Goal: Task Accomplishment & Management: Manage account settings

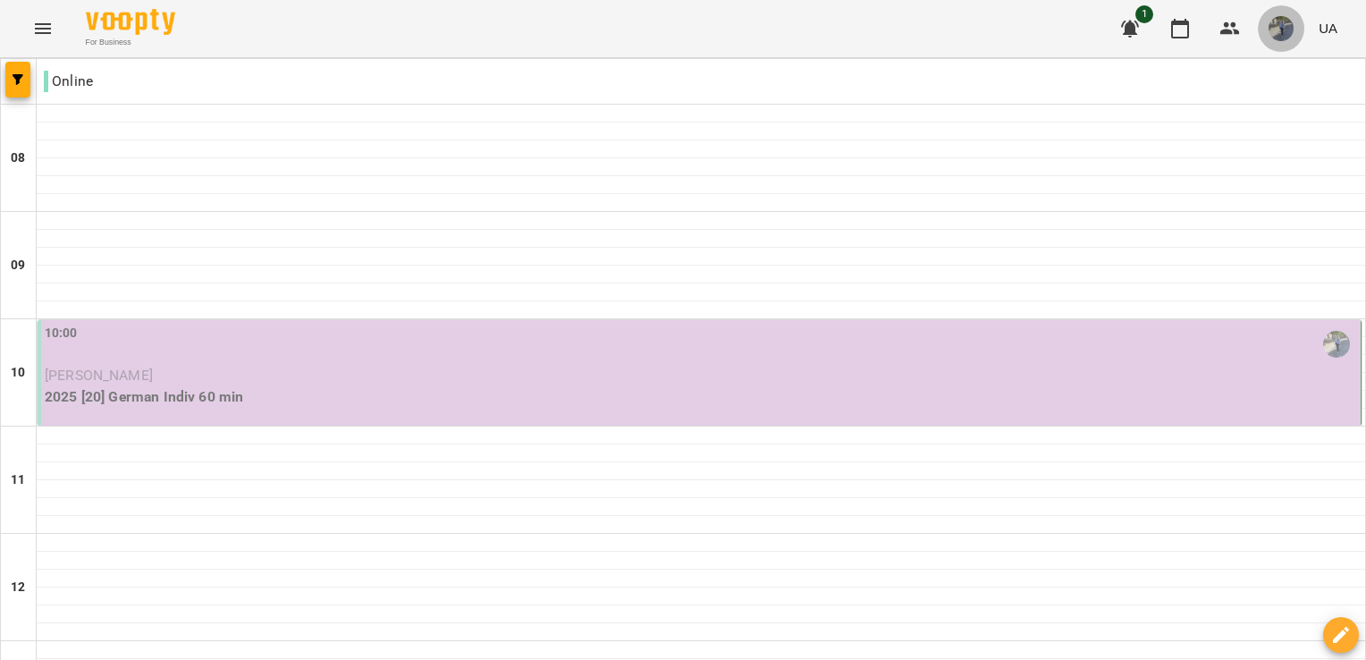
click at [1273, 23] on img "button" at bounding box center [1281, 28] width 25 height 25
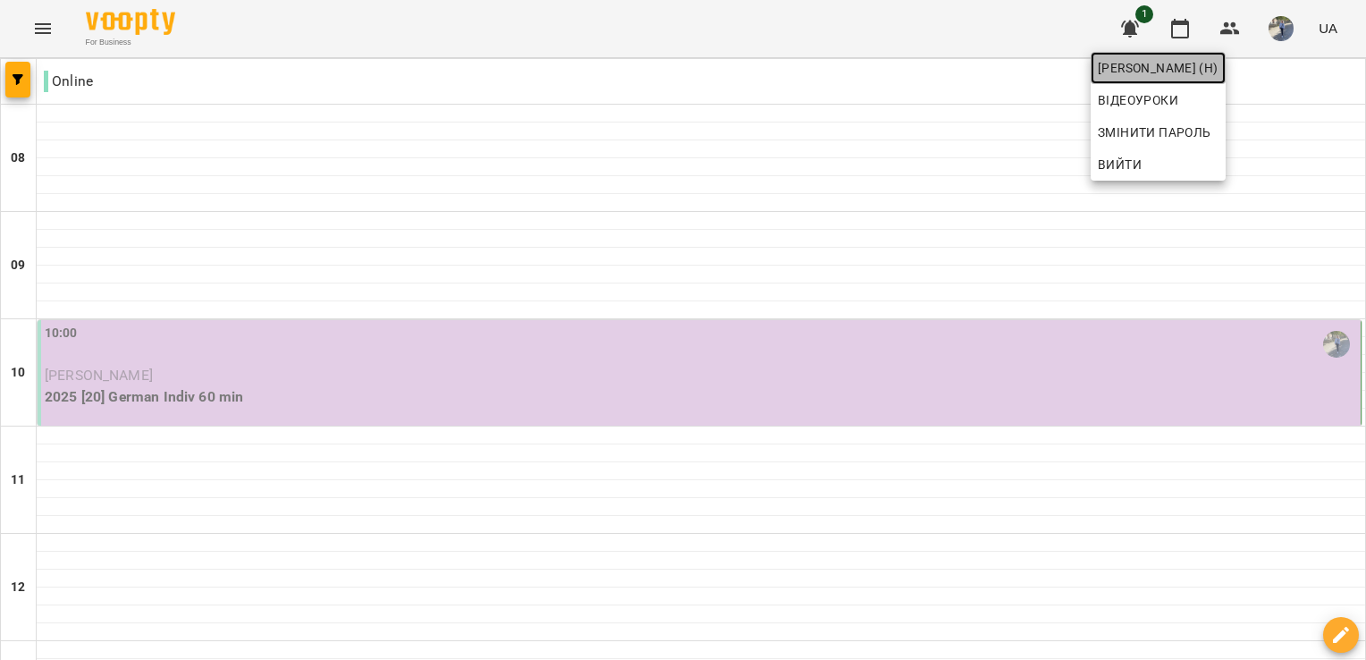
click at [1219, 63] on span "[PERSON_NAME] (н)" at bounding box center [1158, 67] width 121 height 21
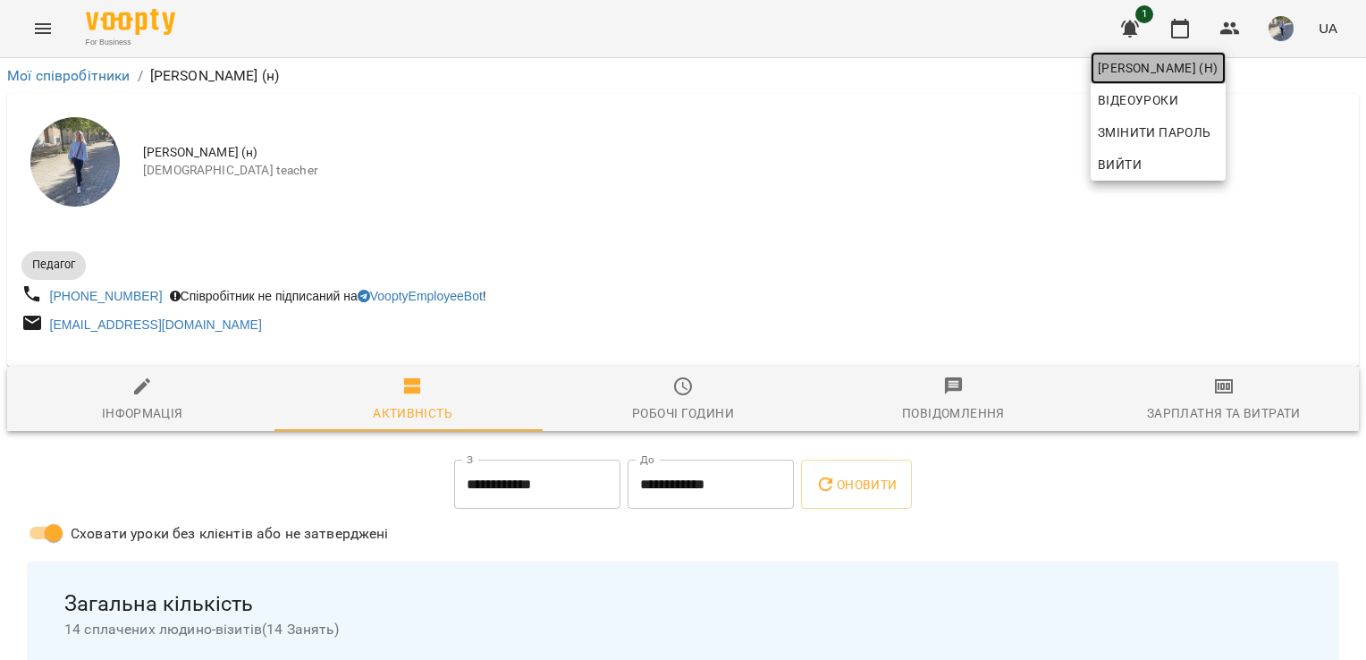
click at [1219, 63] on span "[PERSON_NAME] (н)" at bounding box center [1158, 67] width 121 height 21
click at [46, 26] on div at bounding box center [683, 330] width 1366 height 660
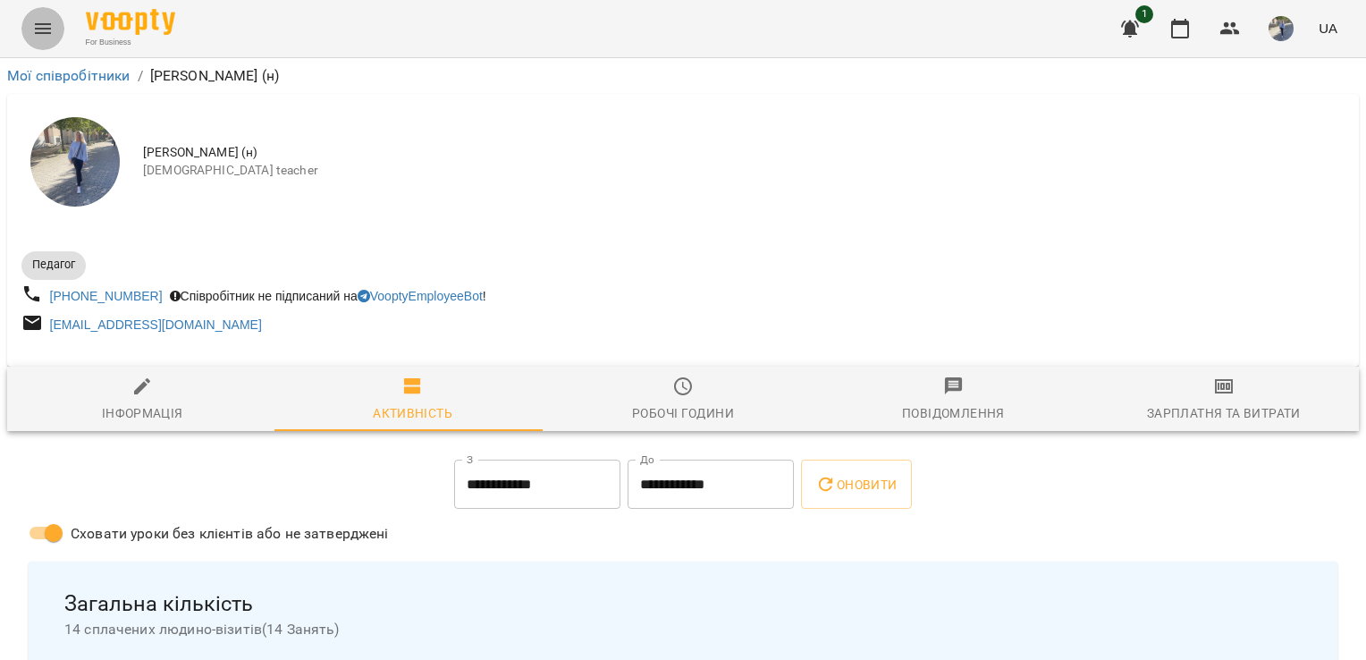
click at [46, 26] on icon "Menu" at bounding box center [42, 28] width 21 height 21
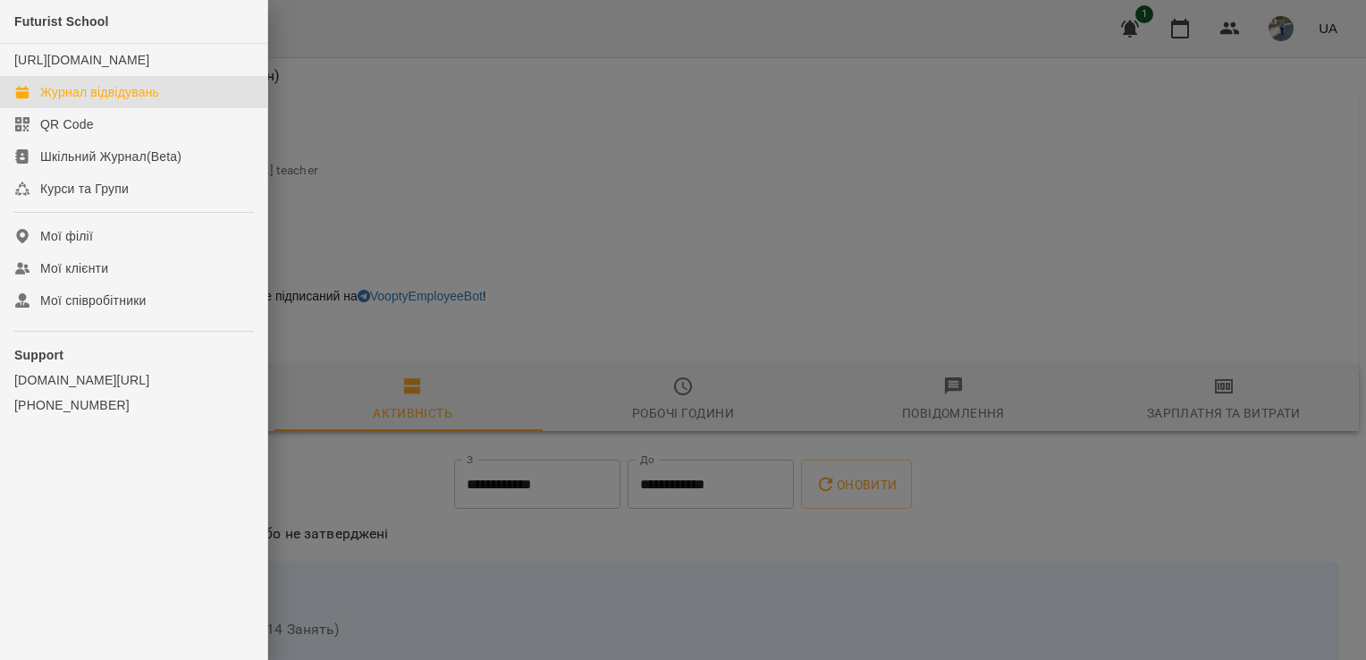
click at [110, 101] on div "Журнал відвідувань" at bounding box center [99, 92] width 119 height 18
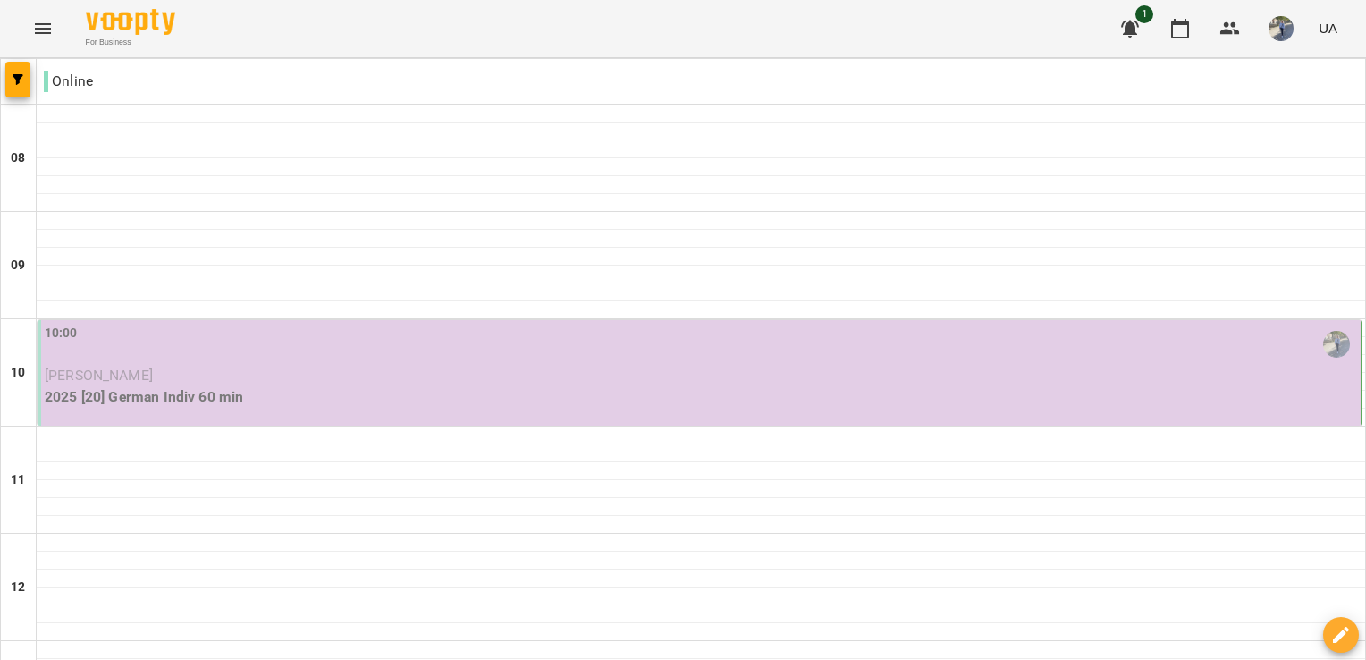
click at [314, 370] on p "[PERSON_NAME]" at bounding box center [701, 375] width 1313 height 21
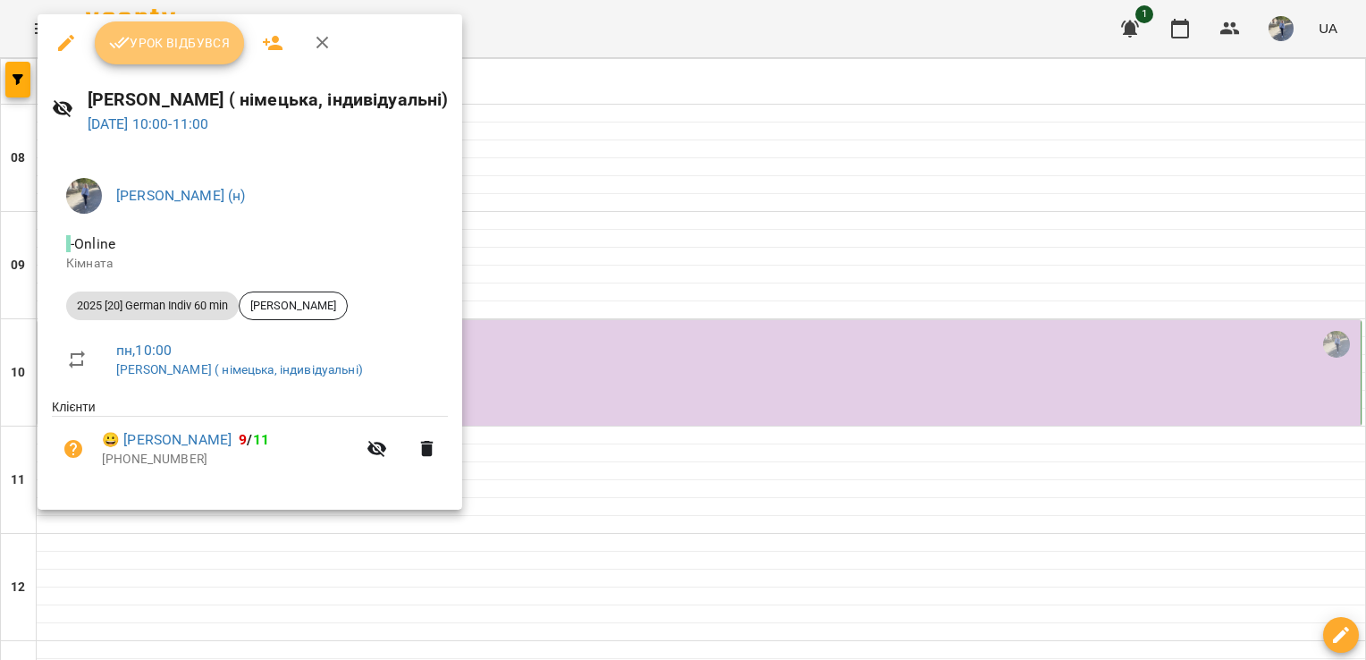
click at [187, 38] on span "Урок відбувся" at bounding box center [170, 42] width 122 height 21
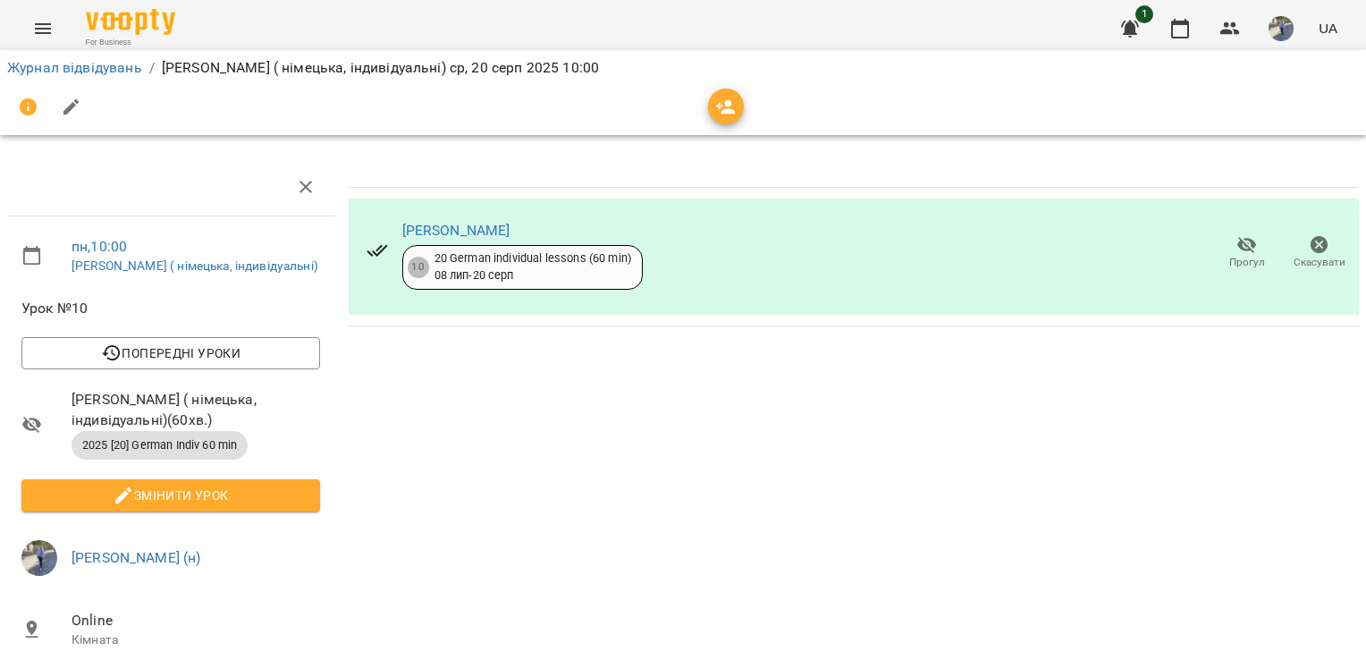
click at [43, 30] on icon "Menu" at bounding box center [42, 28] width 21 height 21
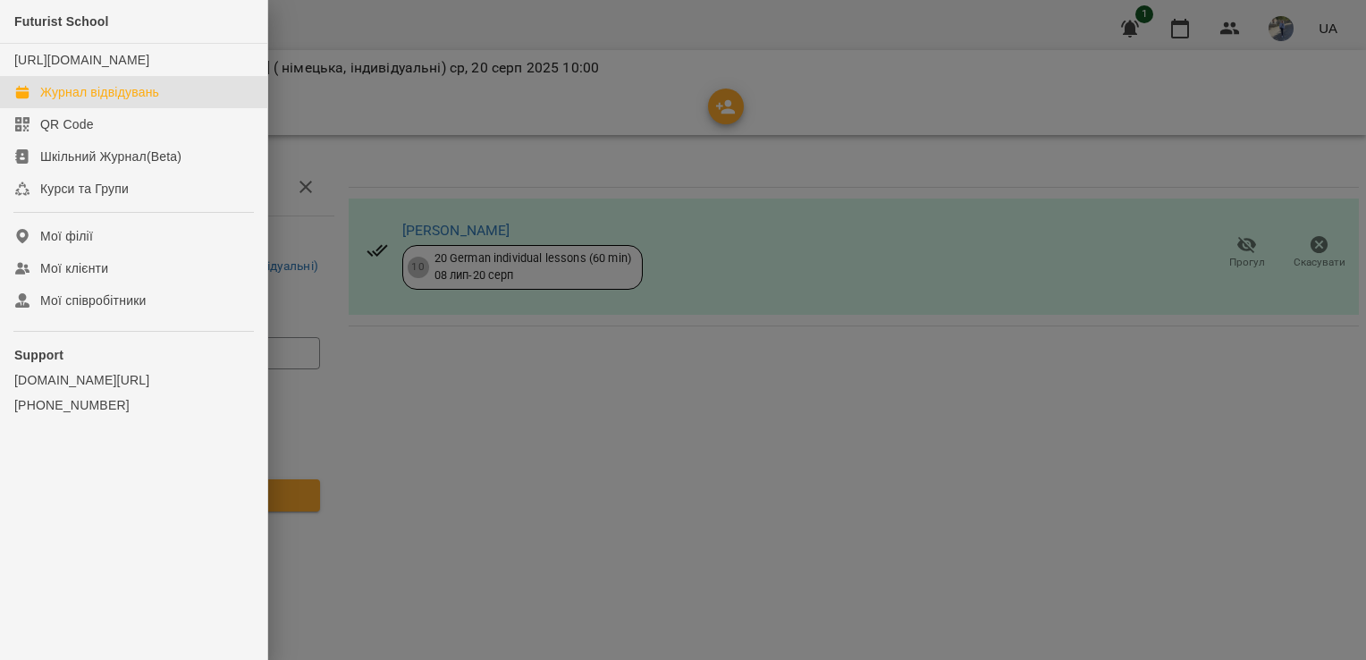
click at [129, 101] on div "Журнал відвідувань" at bounding box center [99, 92] width 119 height 18
